Goal: Check status: Check status

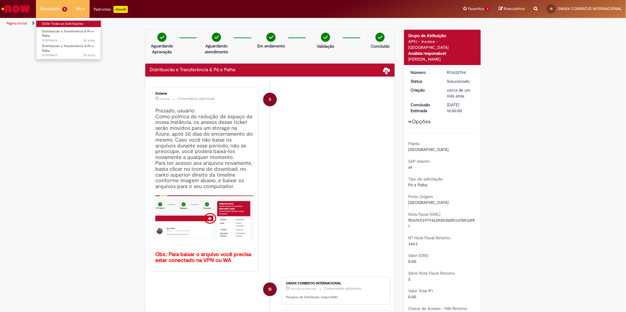
click at [56, 22] on link "Exibir Todas as Solicitações" at bounding box center [68, 24] width 65 height 6
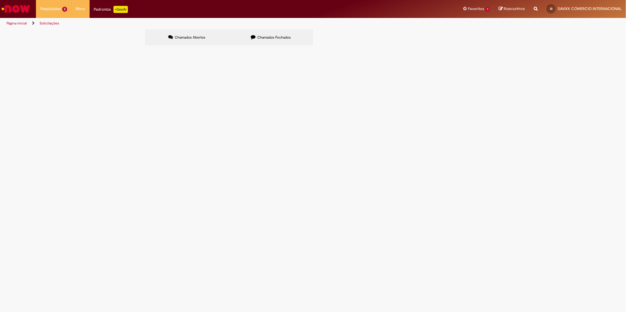
click at [0, 0] on span "Aberto" at bounding box center [0, 0] width 0 height 0
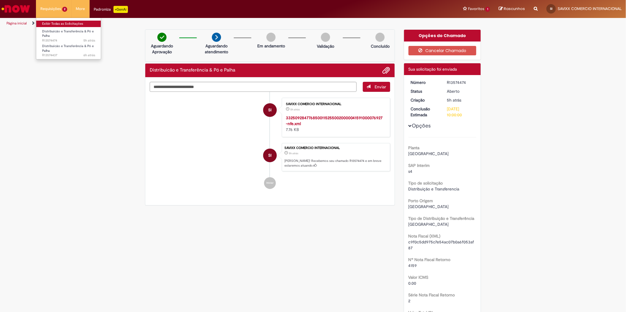
click at [62, 23] on link "Exibir Todas as Solicitações" at bounding box center [68, 24] width 65 height 6
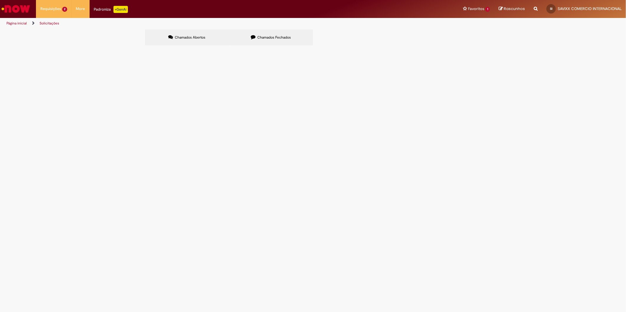
click at [0, 0] on span "R13574437" at bounding box center [0, 0] width 0 height 0
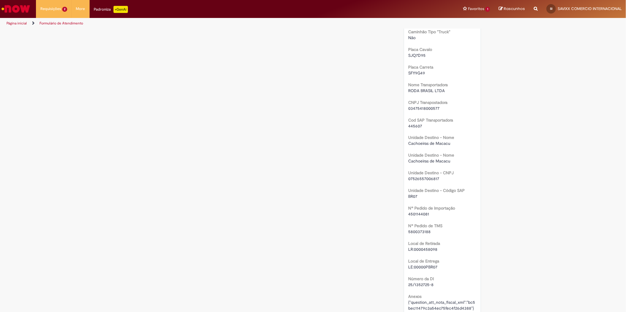
scroll to position [674, 0]
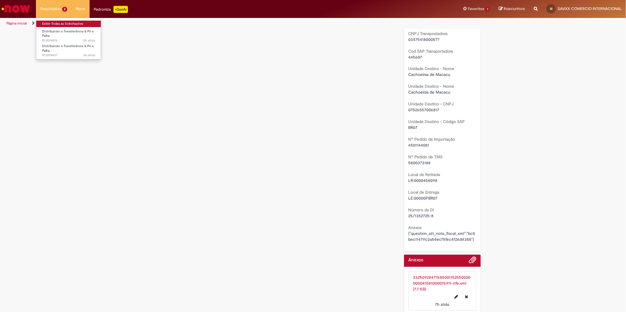
click at [59, 22] on link "Exibir Todas as Solicitações" at bounding box center [68, 24] width 65 height 6
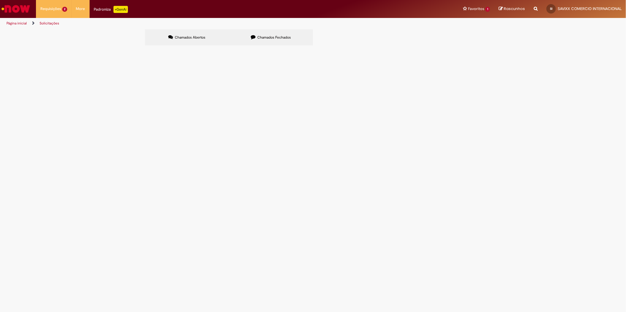
click at [427, 220] on main "Solicitações Chamados Abertos Chamados Fechados Itens solicitados Exportar como…" at bounding box center [313, 170] width 626 height 283
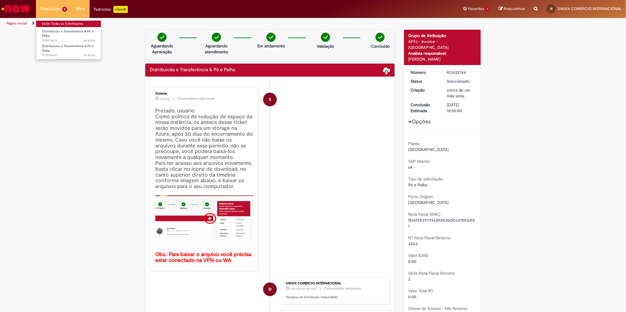
click at [50, 23] on link "Exibir Todas as Solicitações" at bounding box center [68, 24] width 65 height 6
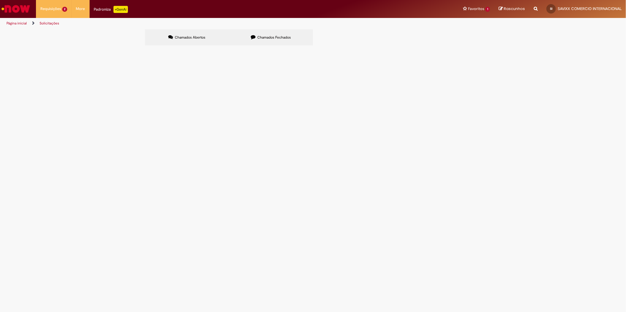
click at [252, 157] on main "Solicitações Chamados Abertos Chamados Fechados Itens solicitados Exportar como…" at bounding box center [313, 170] width 626 height 283
click at [0, 0] on span "R13574437" at bounding box center [0, 0] width 0 height 0
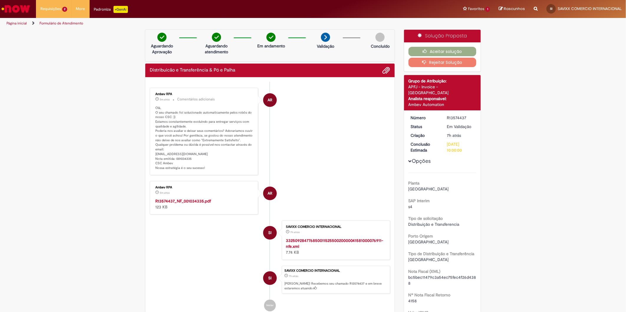
click at [178, 201] on strong "R13574437_NF_001034335.pdf" at bounding box center [183, 201] width 56 height 5
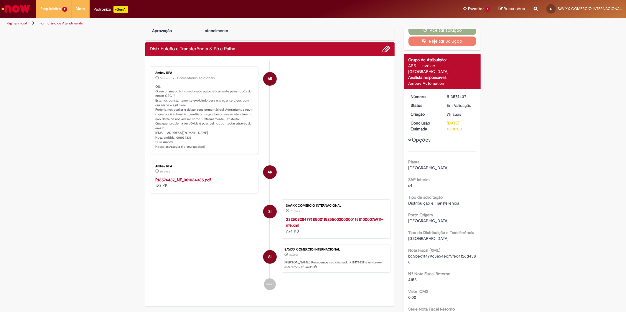
scroll to position [33, 0]
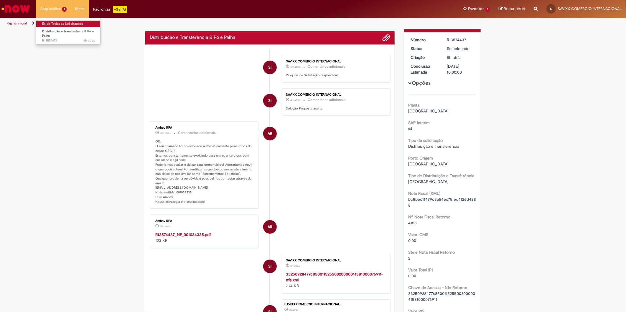
click at [52, 24] on link "Exibir Todas as Solicitações" at bounding box center [68, 24] width 65 height 6
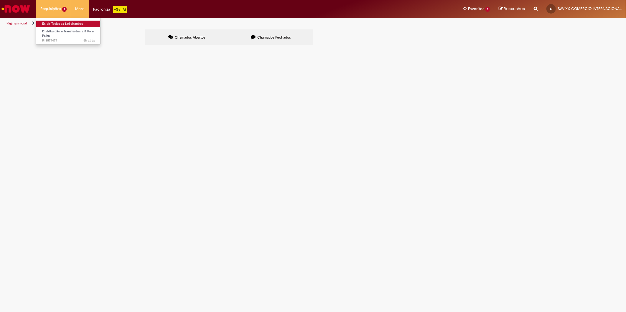
click at [57, 24] on link "Exibir Todas as Solicitações" at bounding box center [68, 24] width 65 height 6
click at [342, 248] on main "Solicitações Chamados Abertos Chamados Fechados Itens solicitados Exportar como…" at bounding box center [313, 170] width 626 height 283
click at [0, 0] on span "R13574474" at bounding box center [0, 0] width 0 height 0
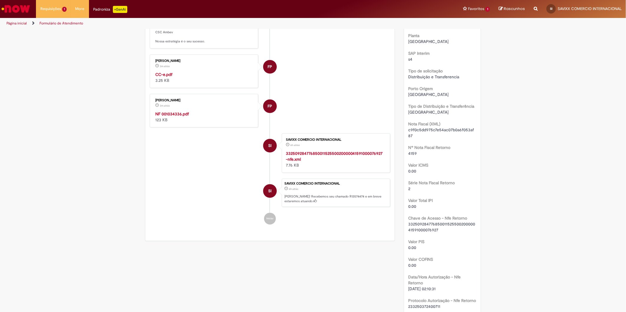
scroll to position [145, 0]
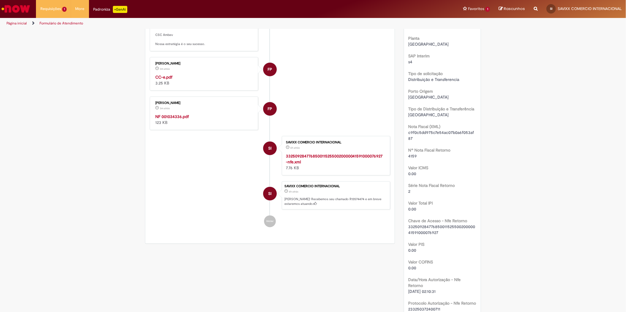
click at [168, 119] on strong "NF 001034336.pdf" at bounding box center [172, 116] width 34 height 5
click at [162, 80] on strong "CC-e.pdf" at bounding box center [163, 77] width 17 height 5
click at [168, 119] on strong "NF 001034336.pdf" at bounding box center [172, 116] width 34 height 5
